Goal: Information Seeking & Learning: Learn about a topic

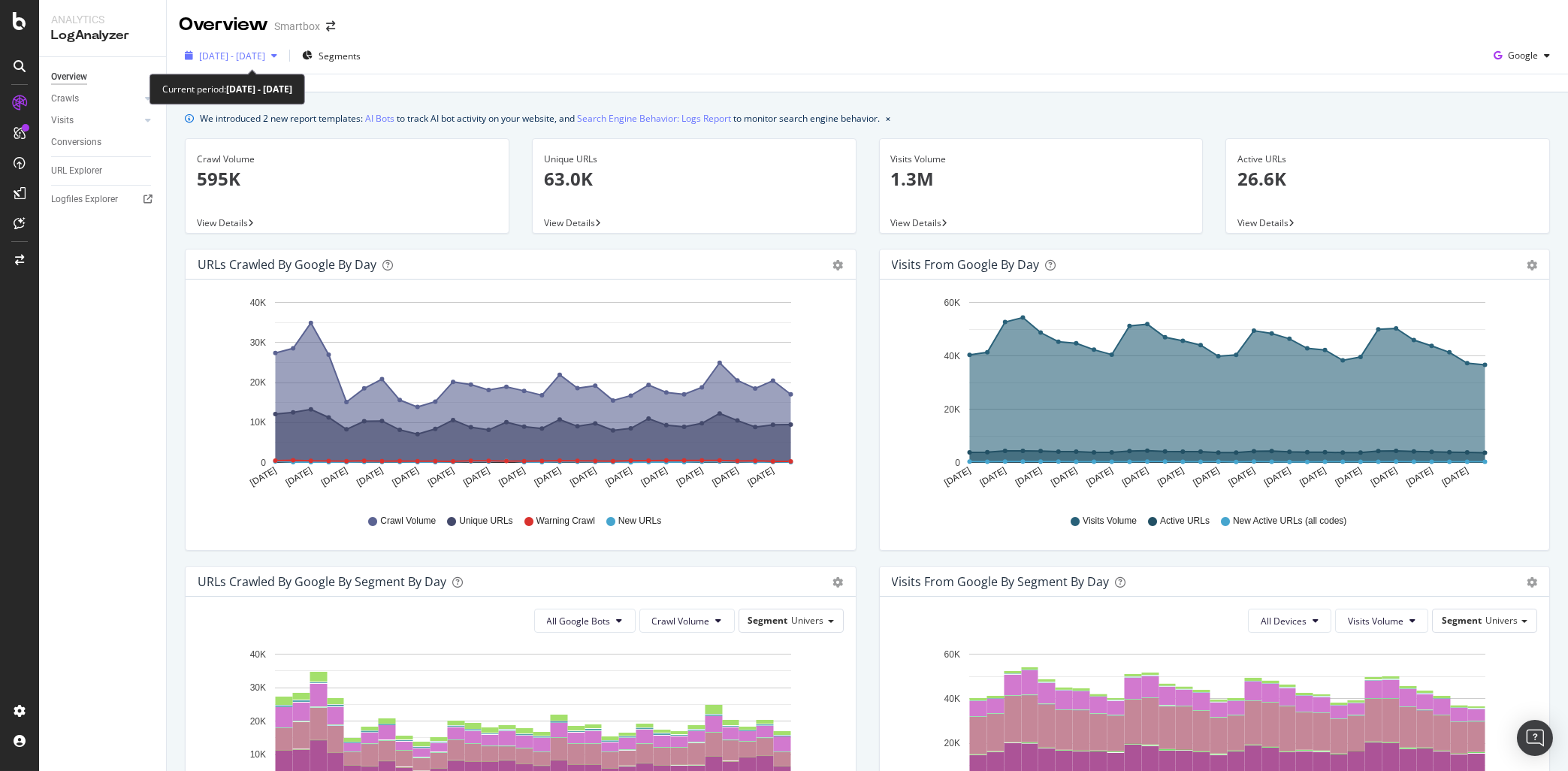
click at [230, 54] on span "2023 Sep. 29th - Oct. 28th" at bounding box center [231, 55] width 66 height 13
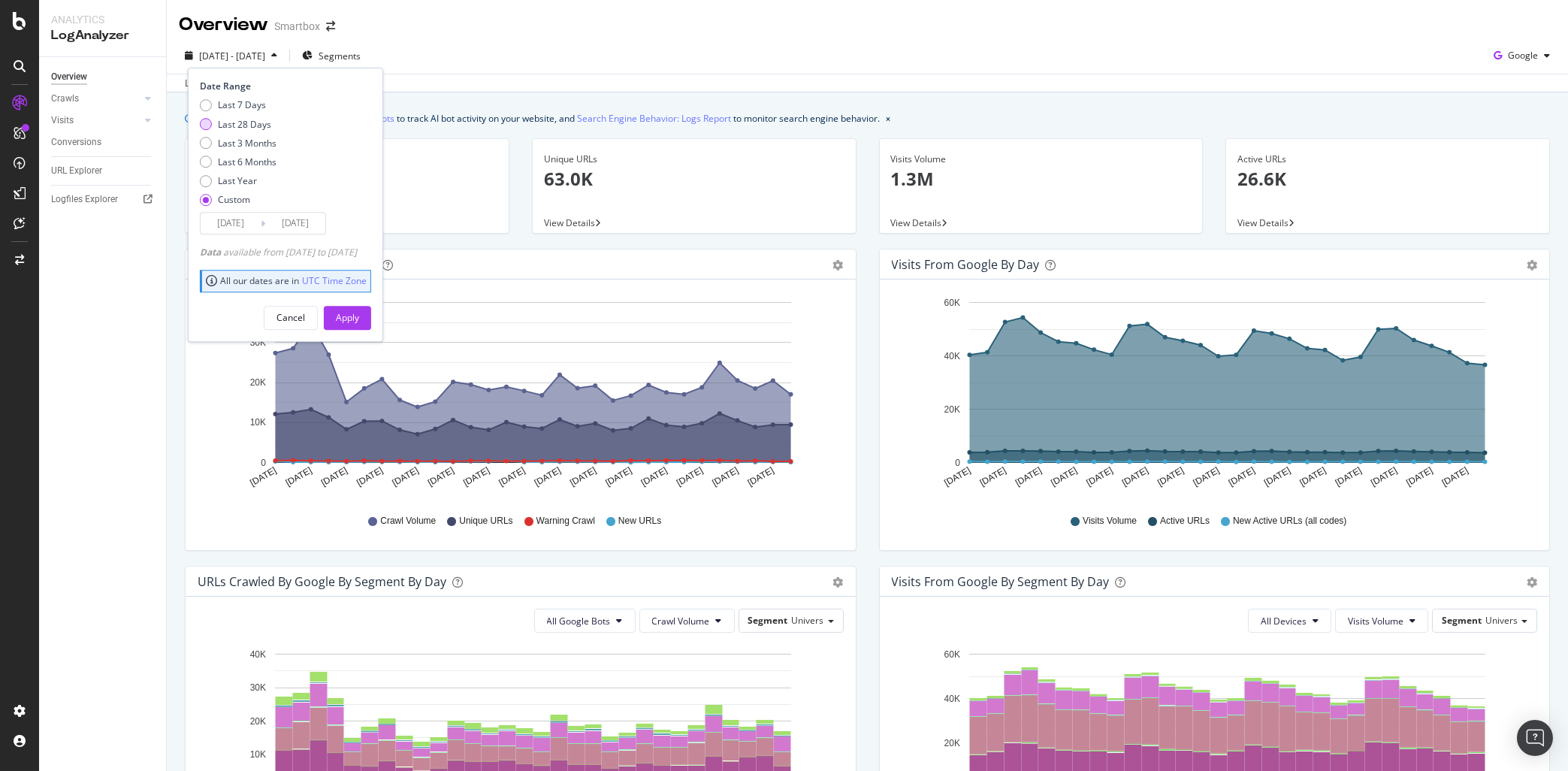
click at [255, 125] on div "Last 28 Days" at bounding box center [244, 124] width 54 height 13
type input "2025/09/01"
type input "2025/09/28"
click at [359, 318] on div "Apply" at bounding box center [347, 317] width 23 height 13
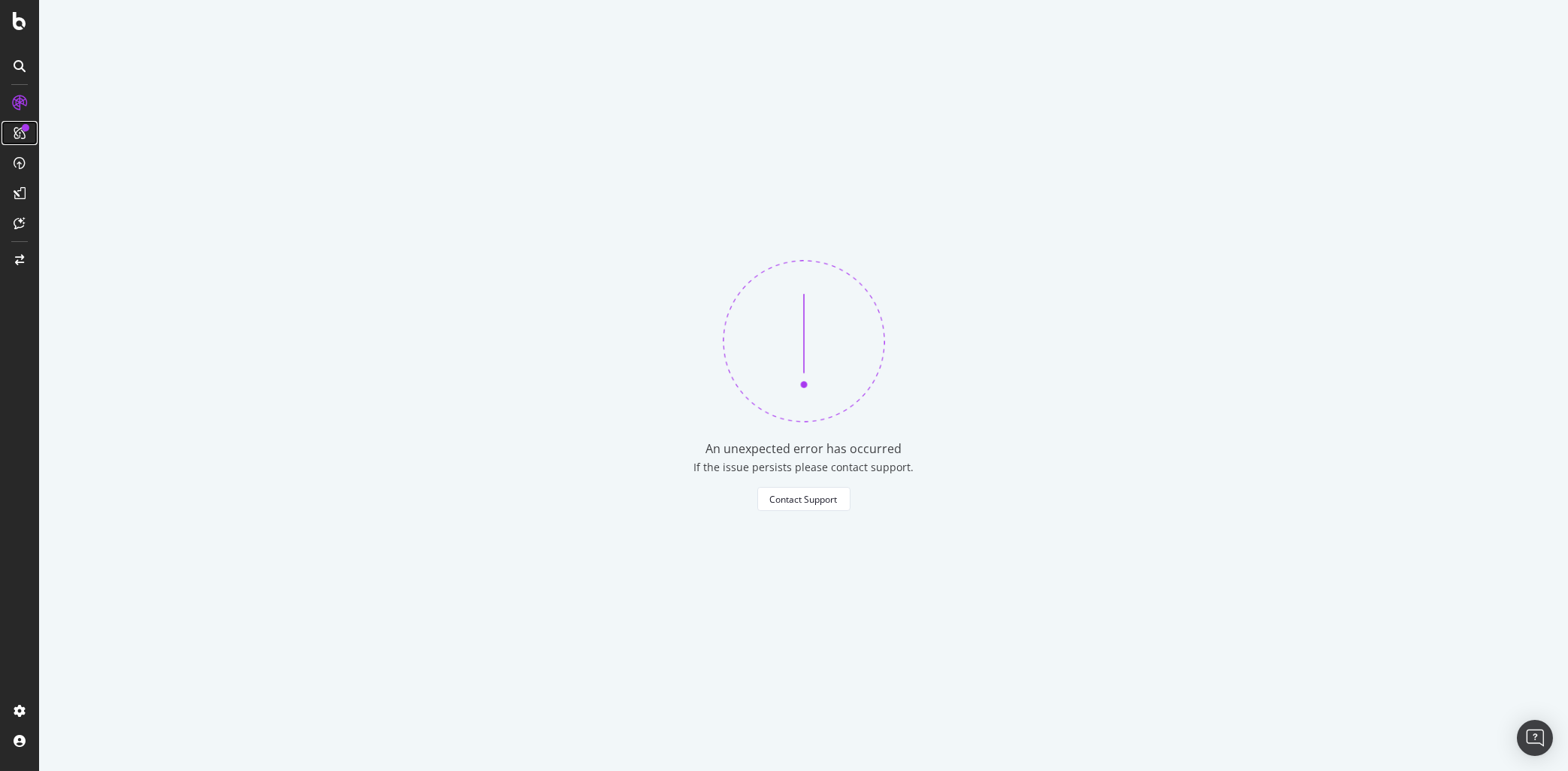
click at [21, 137] on icon at bounding box center [19, 133] width 12 height 12
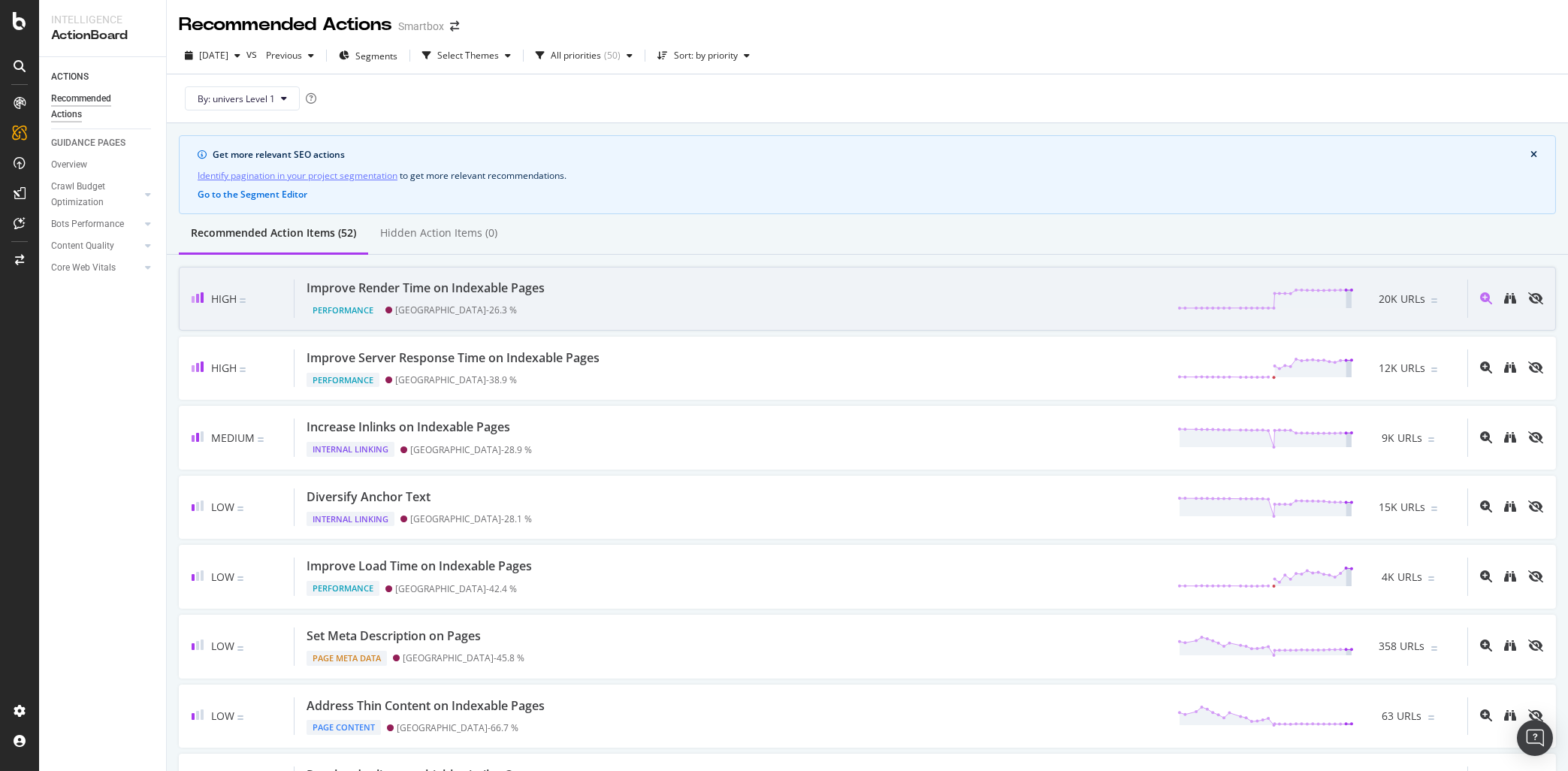
click at [475, 302] on div "Performance Switzerland - 26.3 %" at bounding box center [429, 308] width 244 height 21
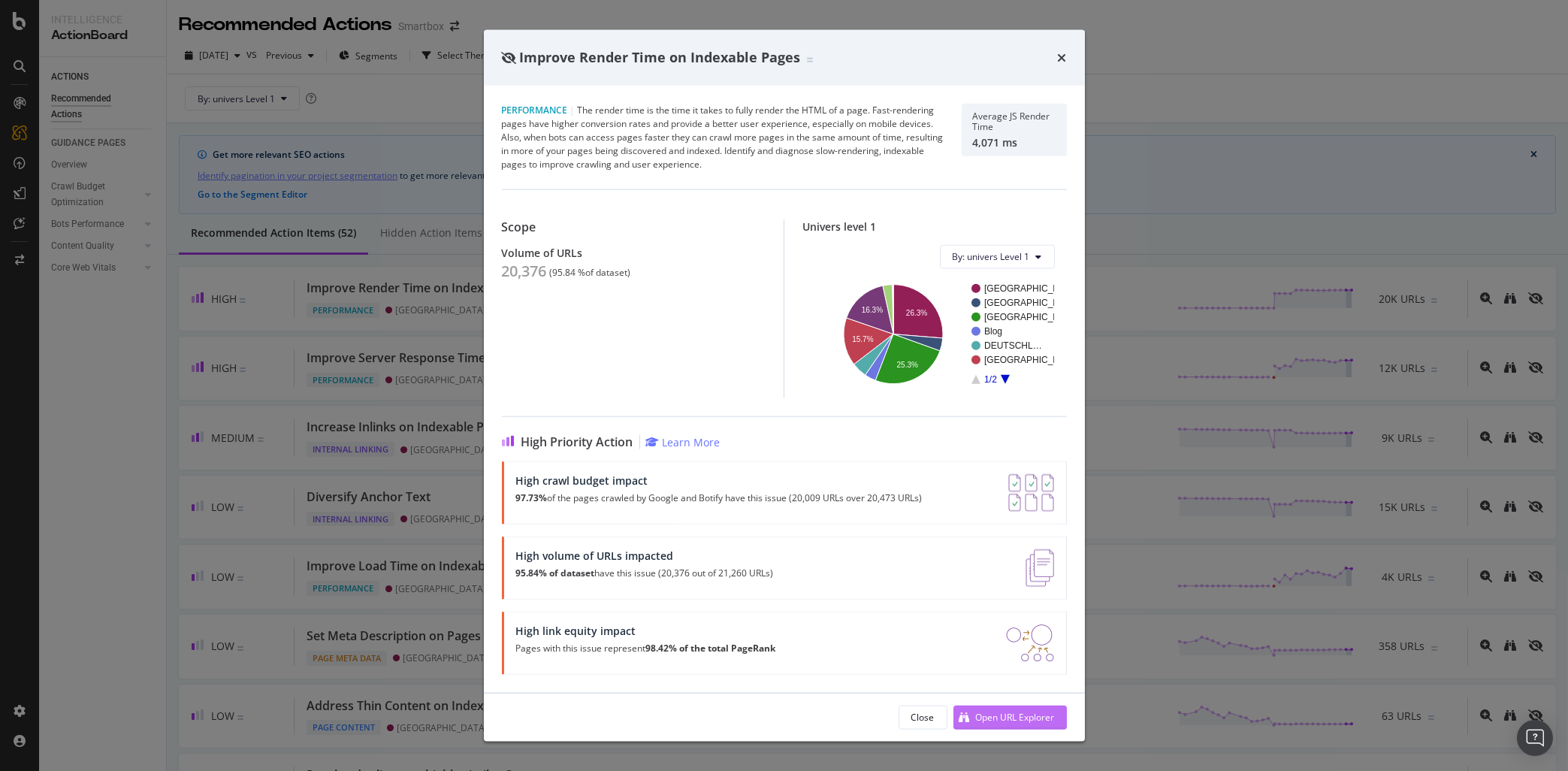
click at [1050, 714] on div "Open URL Explorer" at bounding box center [1015, 717] width 79 height 13
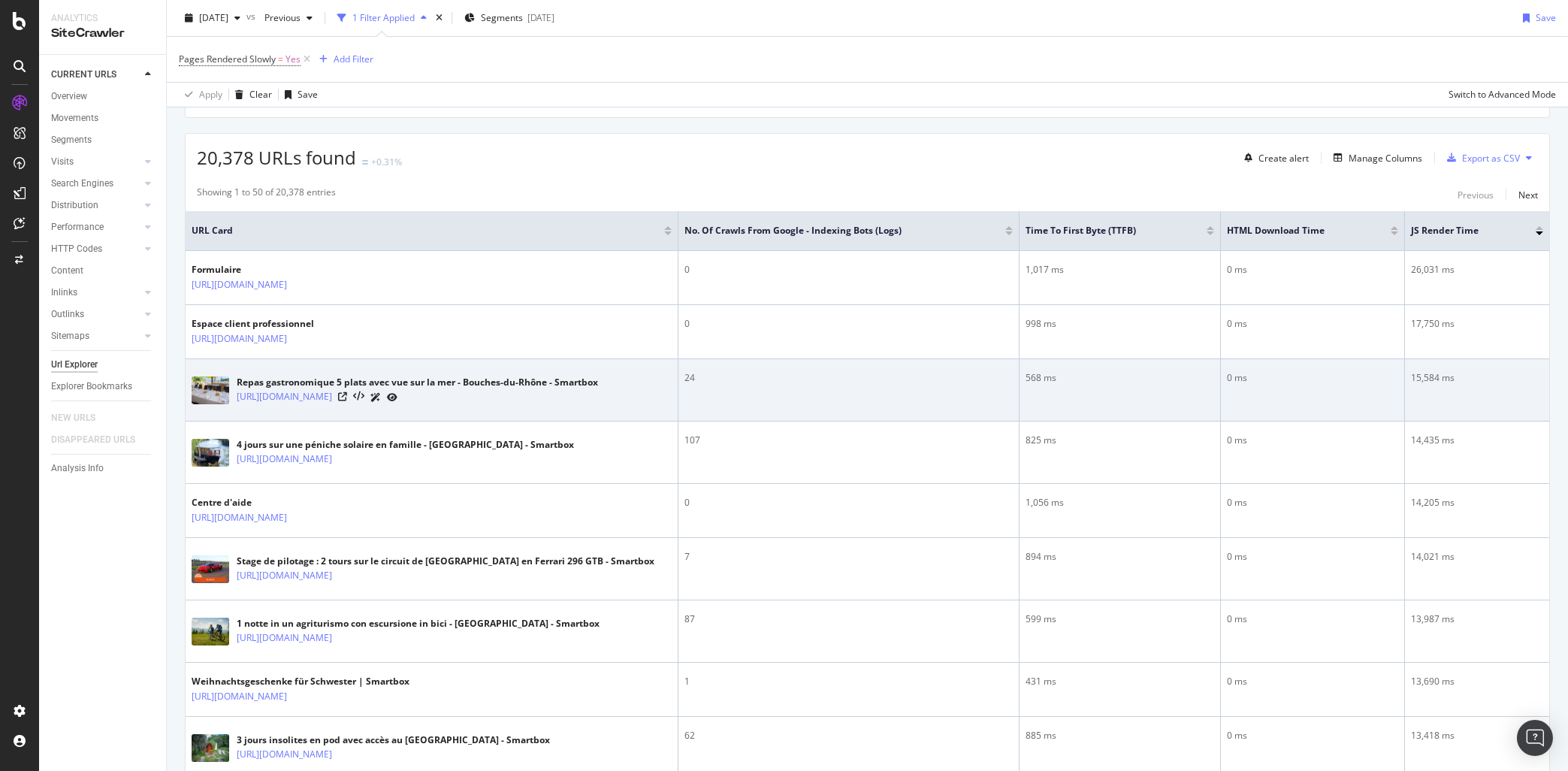
scroll to position [282, 0]
